Goal: Navigation & Orientation: Find specific page/section

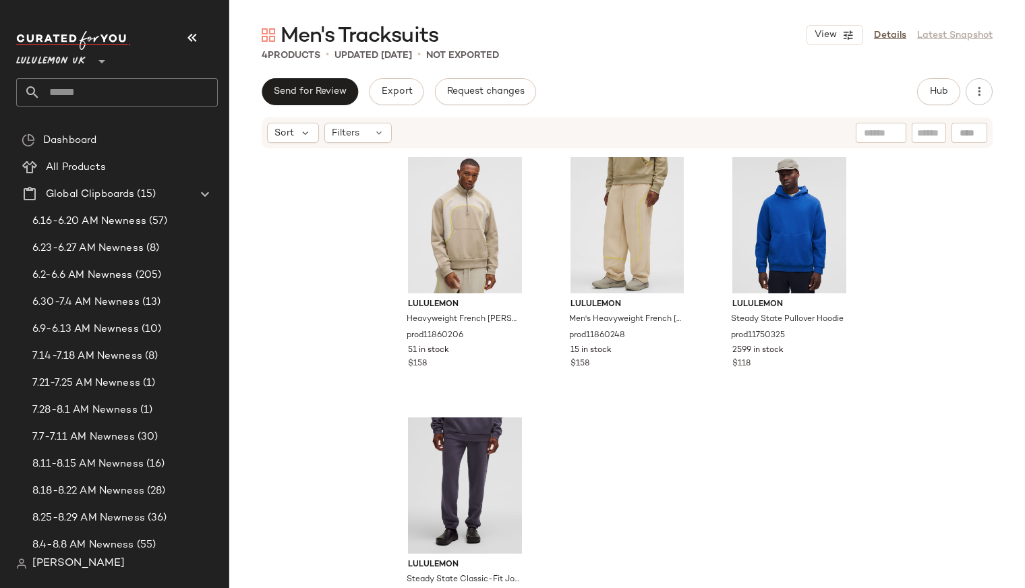
click at [611, 466] on div "lululemon Heavyweight French Terry Quarter Zip SLNSH Collection prod11860206 51…" at bounding box center [627, 390] width 469 height 476
click at [328, 281] on div "lululemon Heavyweight French Terry Quarter Zip SLNSH Collection prod11860206 51…" at bounding box center [627, 389] width 796 height 479
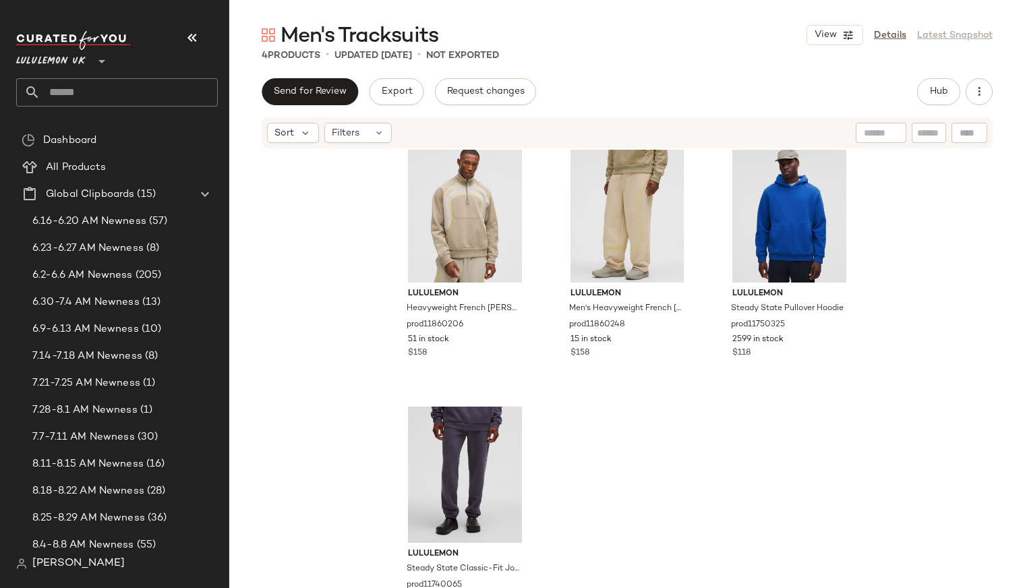
scroll to position [14, 0]
